Goal: Find specific page/section: Find specific page/section

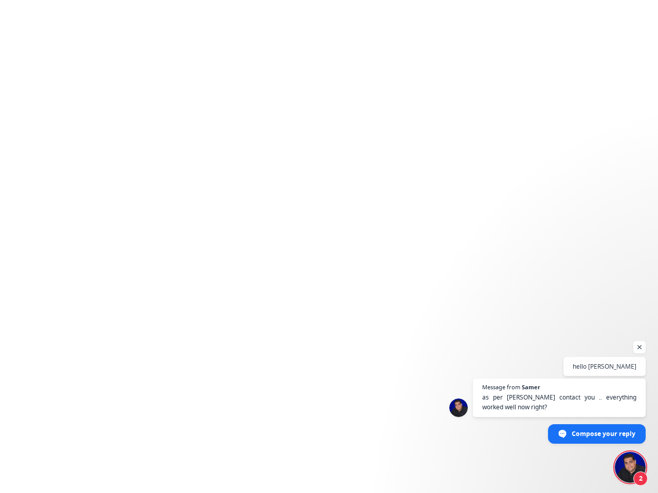
click at [329, 15] on body "Chat [PERSON_NAME] from Teradix More channels Offline. You were inactive for so…" at bounding box center [329, 15] width 658 height 30
click at [542, 30] on html "Chat [PERSON_NAME] from Teradix More channels Offline. You were inactive for so…" at bounding box center [329, 15] width 658 height 30
click at [590, 30] on html "Chat [PERSON_NAME] from Teradix More channels Offline. You were inactive for so…" at bounding box center [329, 15] width 658 height 30
click at [542, 30] on html "Chat [PERSON_NAME] from Teradix More channels Offline. You were inactive for so…" at bounding box center [329, 15] width 658 height 30
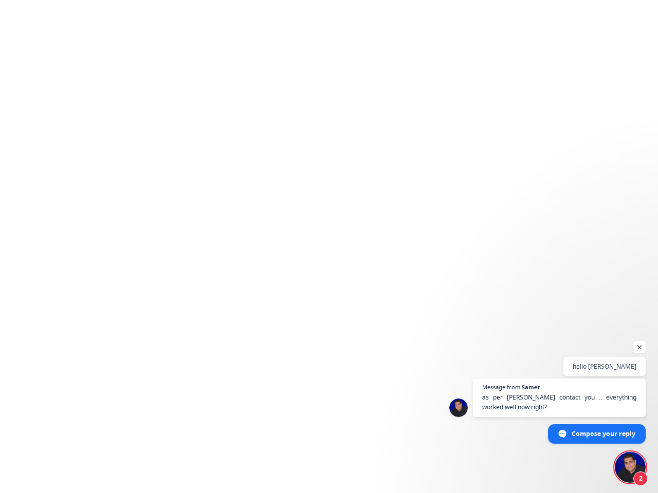
click at [542, 30] on html "Chat [PERSON_NAME] from Teradix More channels Offline. You were inactive for so…" at bounding box center [329, 15] width 658 height 30
click at [520, 30] on html "Chat [PERSON_NAME] from Teradix More channels Offline. You were inactive for so…" at bounding box center [329, 15] width 658 height 30
click at [615, 30] on html "Chat [PERSON_NAME] from Teradix More channels Offline. You were inactive for so…" at bounding box center [329, 15] width 658 height 30
